Goal: Task Accomplishment & Management: Manage account settings

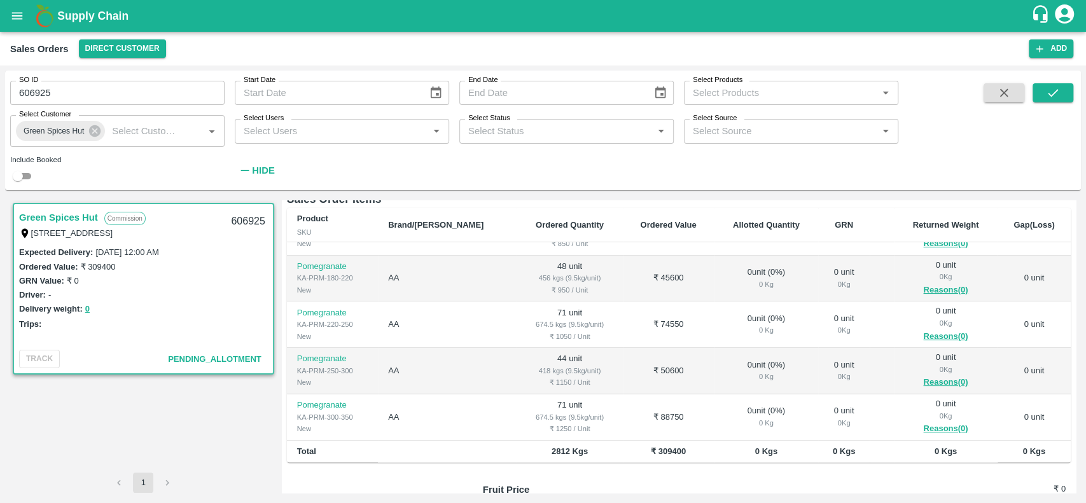
scroll to position [356, 0]
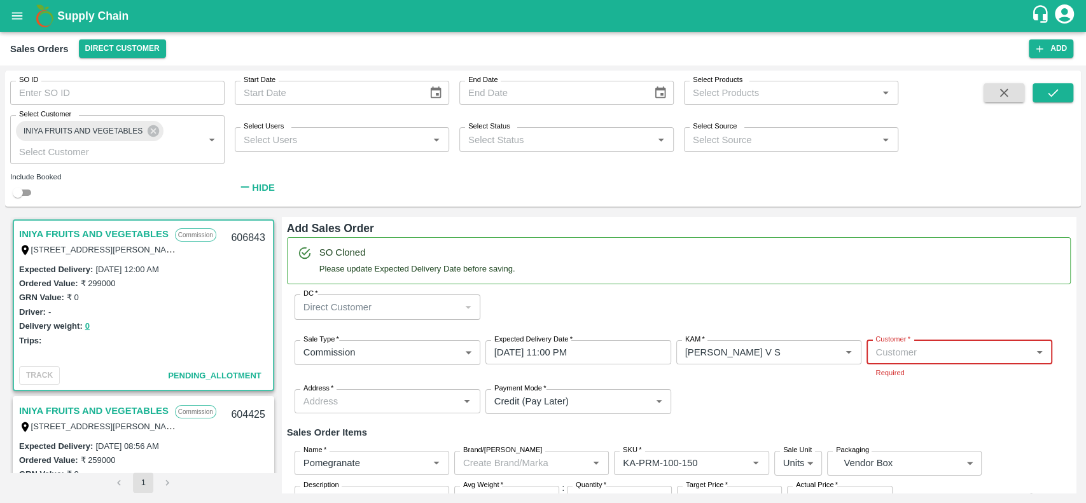
scroll to position [3, 0]
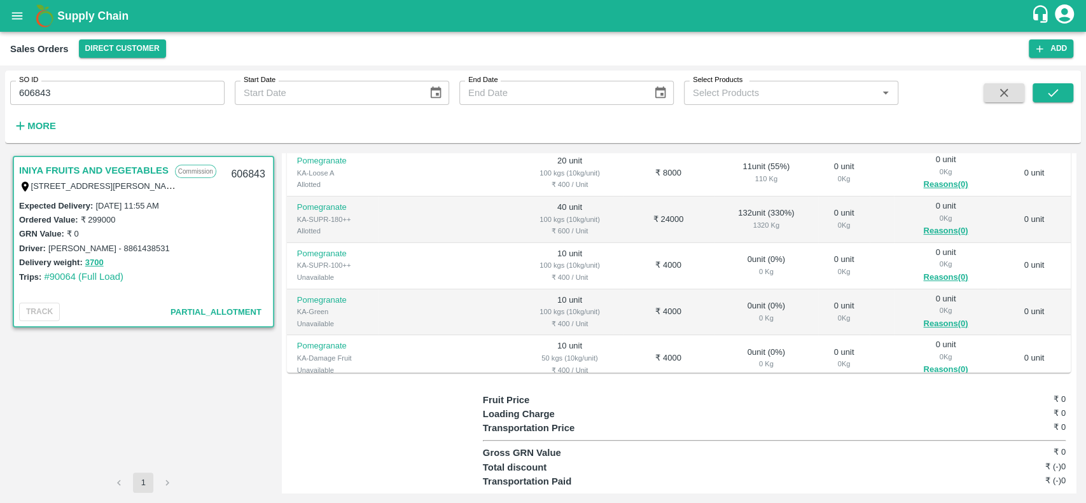
scroll to position [329, 0]
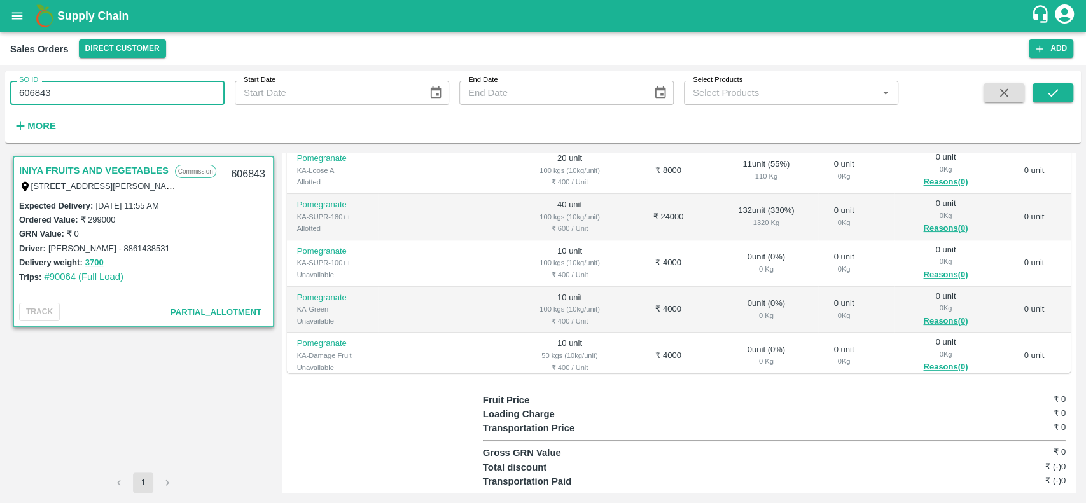
drag, startPoint x: 65, startPoint y: 97, endPoint x: 12, endPoint y: 106, distance: 53.6
click at [12, 106] on div "SO ID 606843 SO ID Start Date Start Date End Date End Date Select Products Sele…" at bounding box center [449, 104] width 898 height 66
type input "607181"
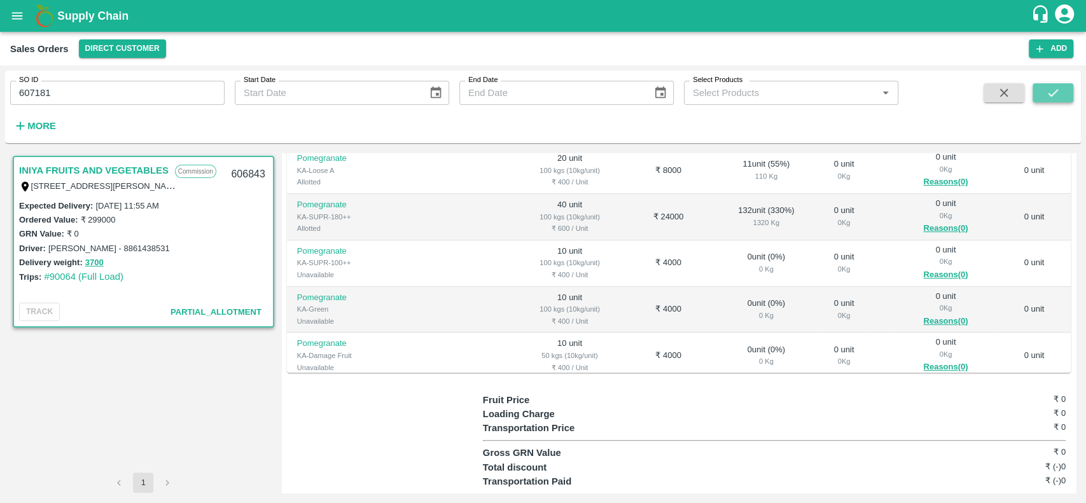
click at [1044, 92] on button "submit" at bounding box center [1053, 92] width 41 height 19
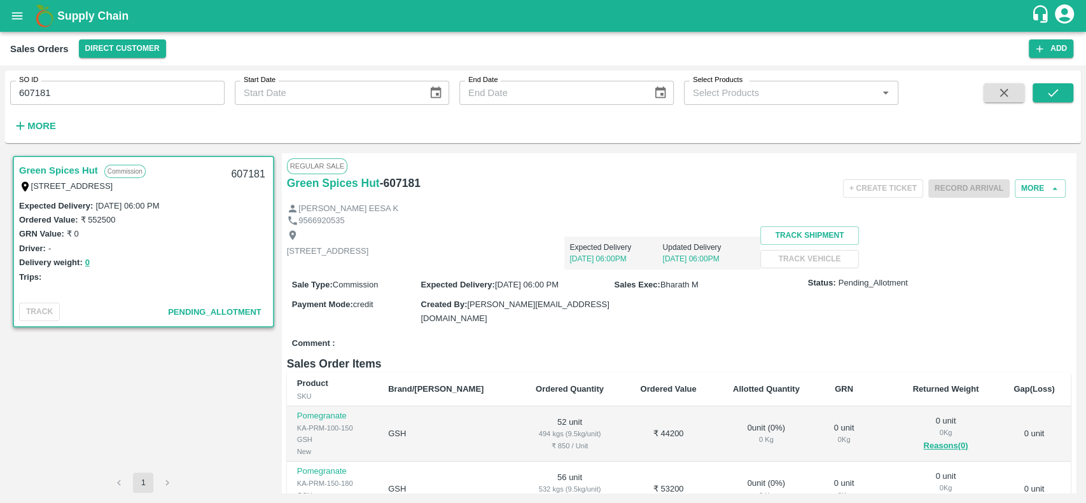
click at [22, 169] on link "Green Spices Hut" at bounding box center [58, 170] width 79 height 17
click at [1026, 189] on button "More" at bounding box center [1040, 188] width 51 height 18
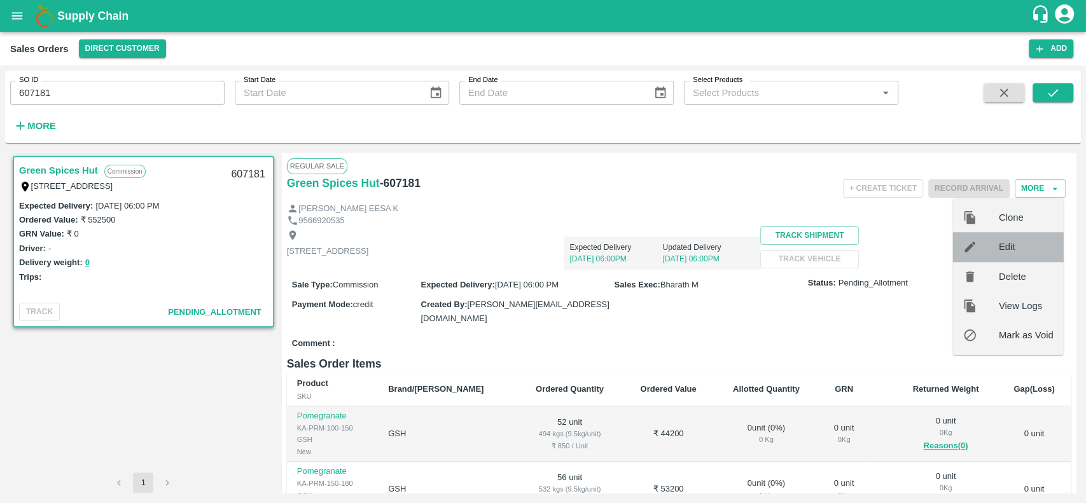
click at [1002, 245] on span "Edit" at bounding box center [1026, 247] width 55 height 14
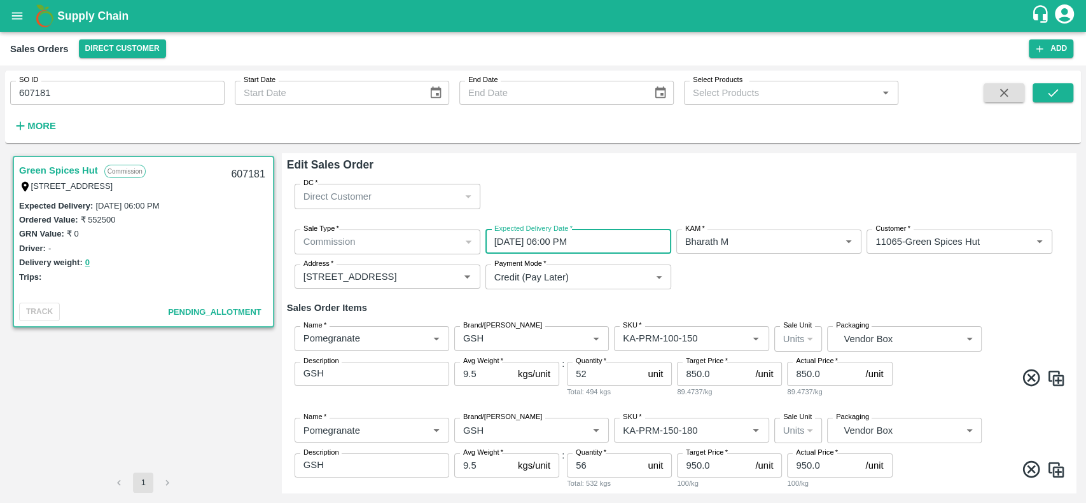
click at [536, 245] on input "14/10/2025 06:00 PM" at bounding box center [574, 242] width 177 height 24
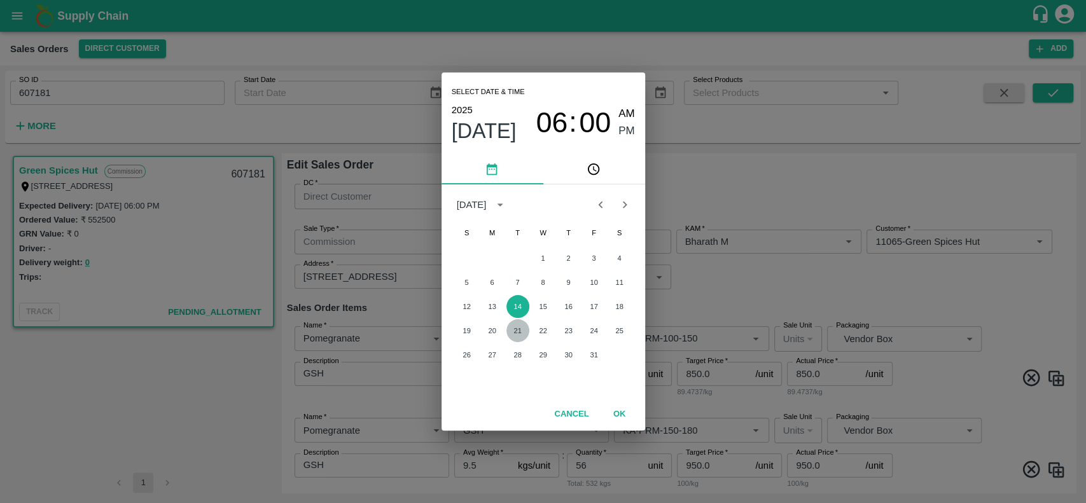
click at [518, 329] on button "21" at bounding box center [518, 330] width 23 height 23
type input "21/10/2025 06:00 PM"
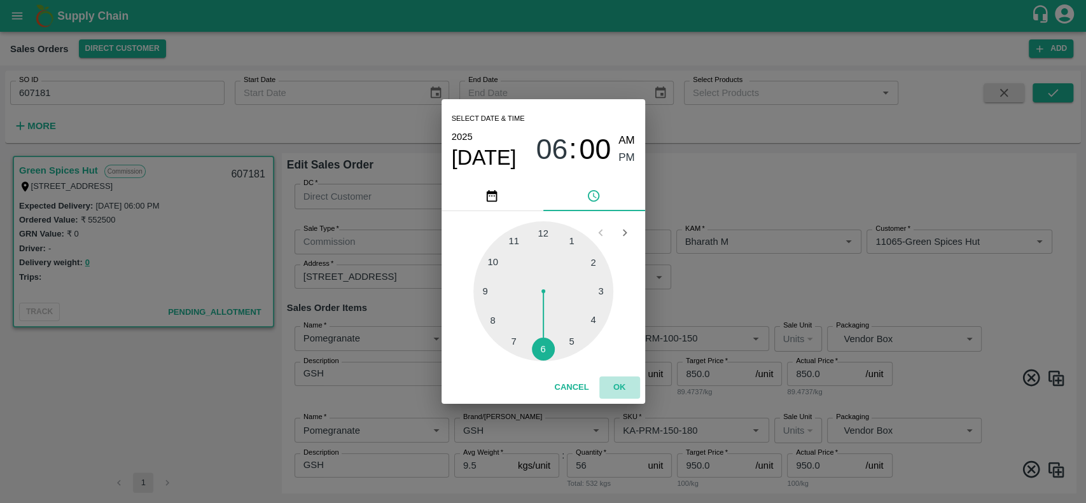
click at [620, 386] on button "OK" at bounding box center [619, 388] width 41 height 22
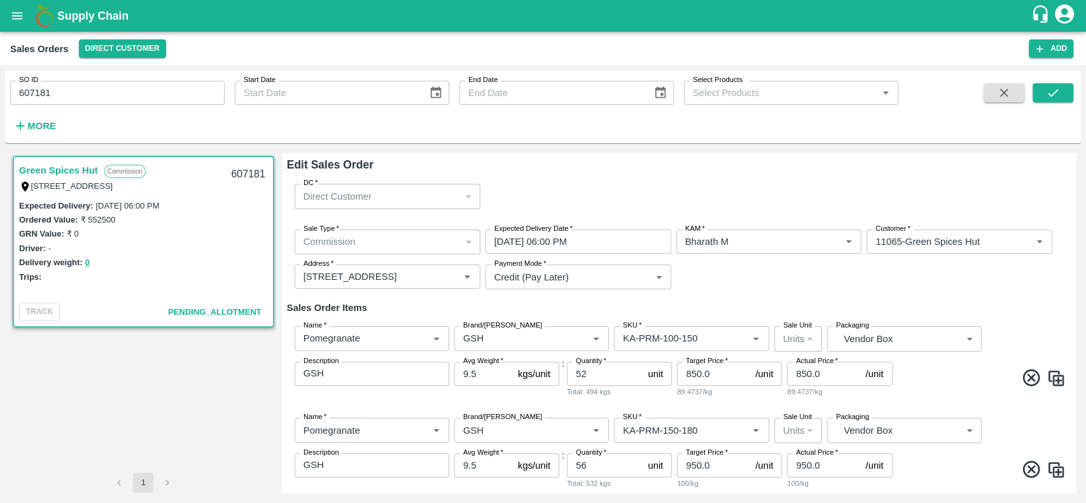
click at [810, 277] on div "Sale Type   * Commission 2 Sale Type Expected Delivery Date   * 21/10/2025 06:0…" at bounding box center [679, 260] width 784 height 81
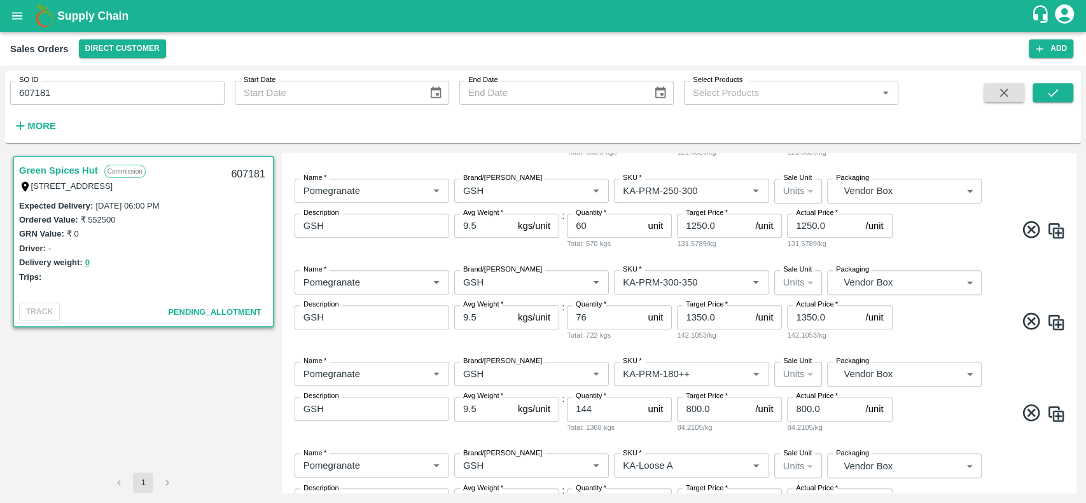
scroll to position [588, 0]
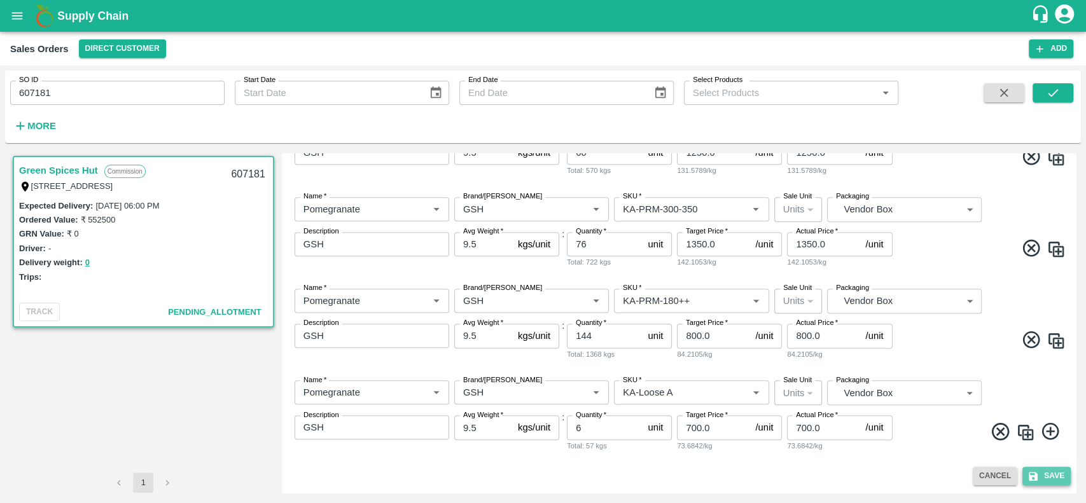
click at [1042, 472] on button "Save" at bounding box center [1047, 476] width 48 height 18
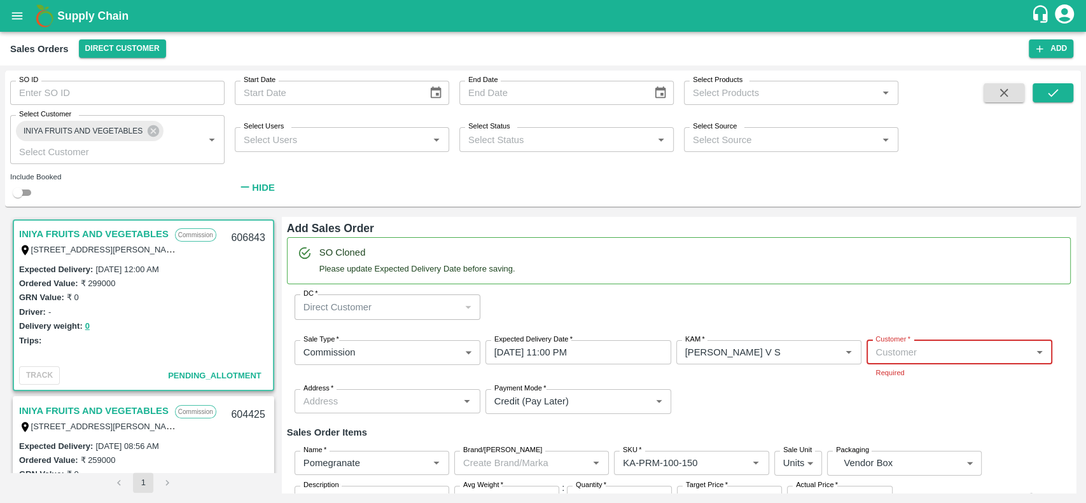
scroll to position [3, 0]
click at [60, 226] on link "INIYA FRUITS AND VEGETABLES" at bounding box center [94, 231] width 150 height 17
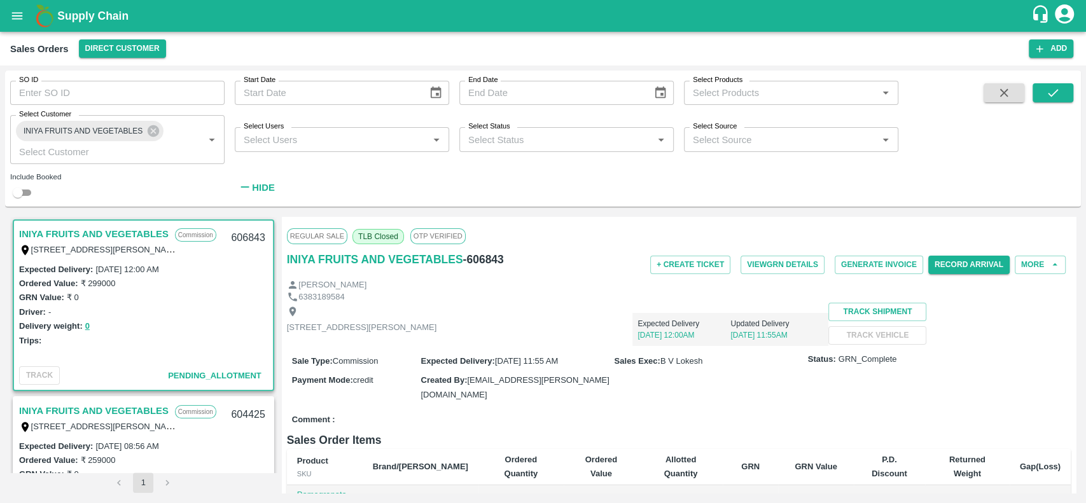
click at [79, 234] on link "INIYA FRUITS AND VEGETABLES" at bounding box center [94, 234] width 150 height 17
click at [681, 326] on div "Expected Delivery 14 Oct, 12:00AM Updated Delivery 12 Oct, 11:55AM" at bounding box center [633, 324] width 392 height 43
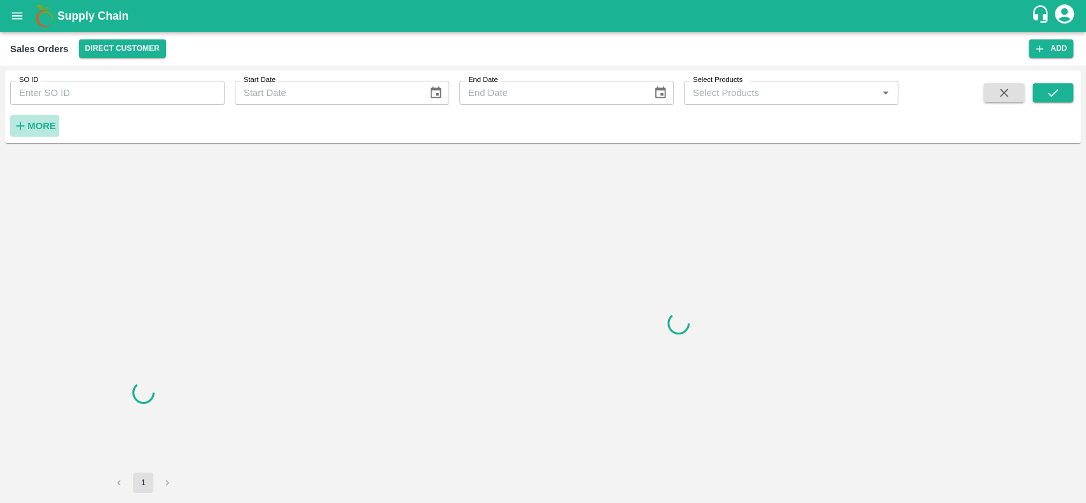
click at [28, 126] on strong "More" at bounding box center [41, 126] width 29 height 10
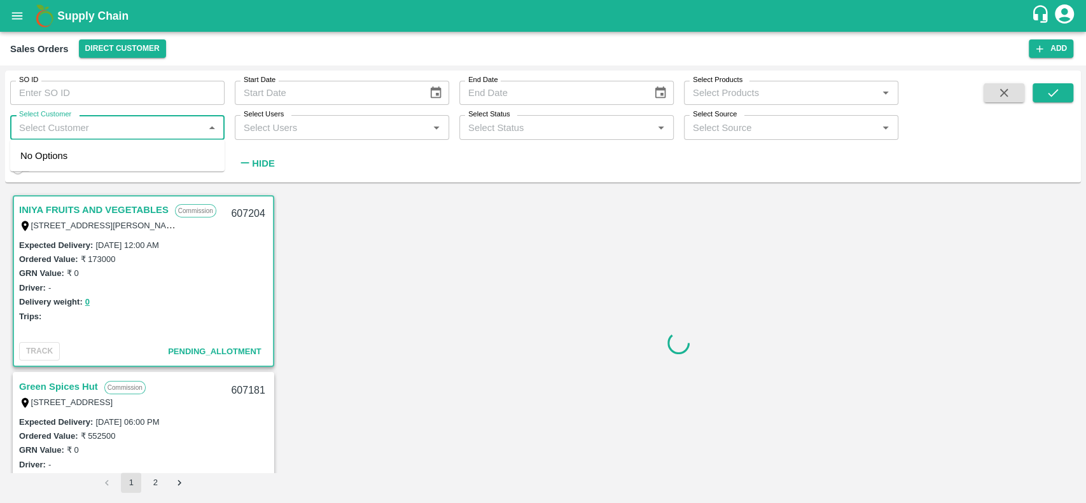
click at [68, 125] on input "Select Customer" at bounding box center [107, 127] width 186 height 17
